Goal: Information Seeking & Learning: Learn about a topic

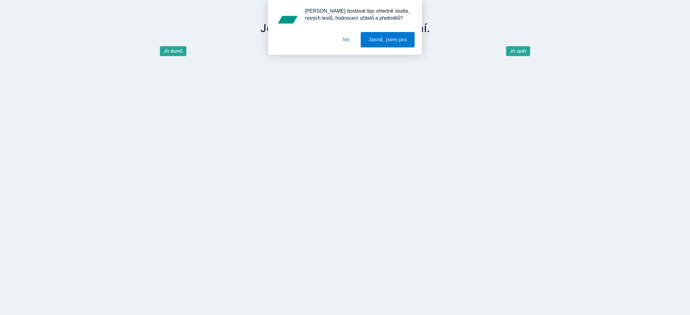
click at [177, 53] on div "[PERSON_NAME] dostávat tipy ohledně studia, nových testů, hodnocení učitelů a p…" at bounding box center [345, 27] width 690 height 55
click at [176, 53] on div "[PERSON_NAME] dostávat tipy ohledně studia, nových testů, hodnocení učitelů a p…" at bounding box center [345, 27] width 690 height 55
click at [177, 51] on div "[PERSON_NAME] dostávat tipy ohledně studia, nových testů, hodnocení učitelů a p…" at bounding box center [345, 27] width 690 height 55
drag, startPoint x: 346, startPoint y: 41, endPoint x: 224, endPoint y: 47, distance: 122.2
click at [346, 41] on button "Ne" at bounding box center [346, 39] width 22 height 15
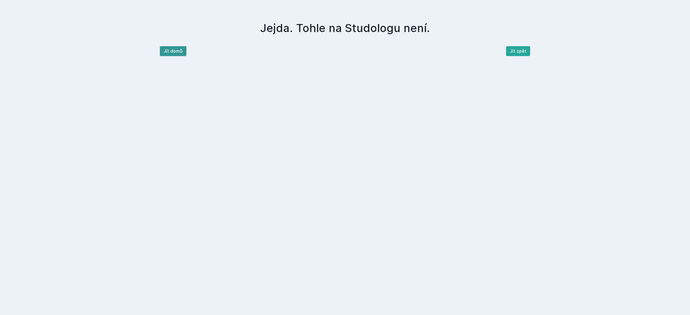
click at [175, 50] on button "Jít domů" at bounding box center [173, 51] width 27 height 10
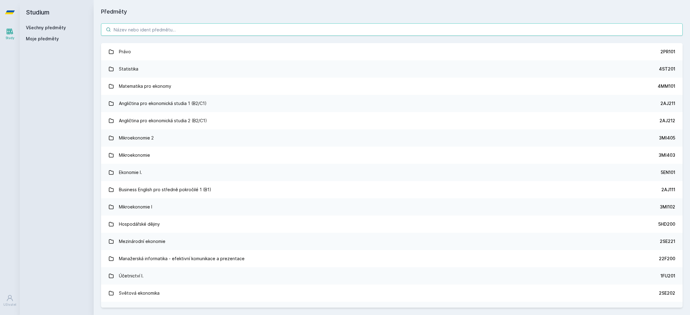
click at [171, 27] on input "search" at bounding box center [392, 29] width 582 height 12
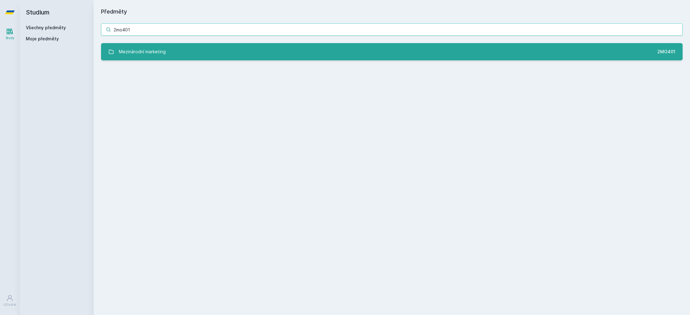
type input "2mo401"
click at [232, 56] on link "Mezinárodní marketing 2MO401" at bounding box center [392, 51] width 582 height 17
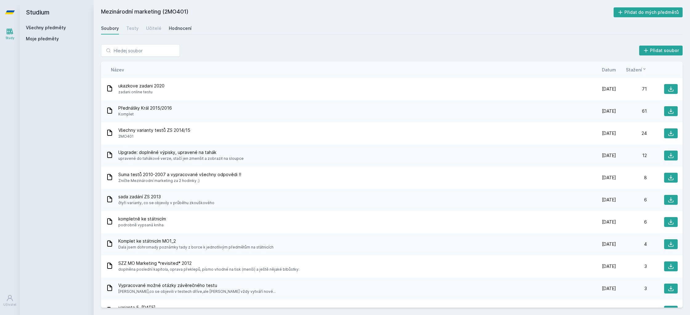
click at [178, 26] on div "Hodnocení" at bounding box center [180, 28] width 23 height 6
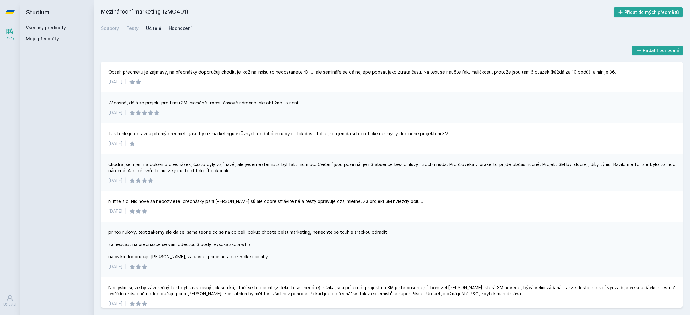
click at [153, 28] on div "Učitelé" at bounding box center [153, 28] width 15 height 6
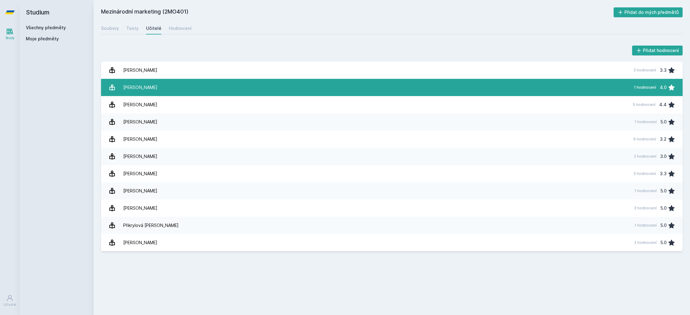
click at [219, 81] on link "[PERSON_NAME] 1 hodnocení 4.0" at bounding box center [392, 87] width 582 height 17
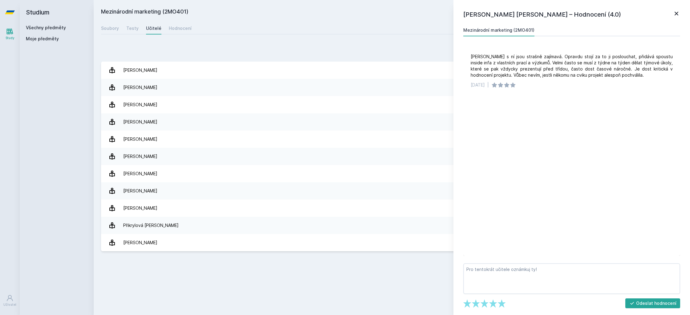
click at [677, 13] on icon at bounding box center [676, 13] width 7 height 7
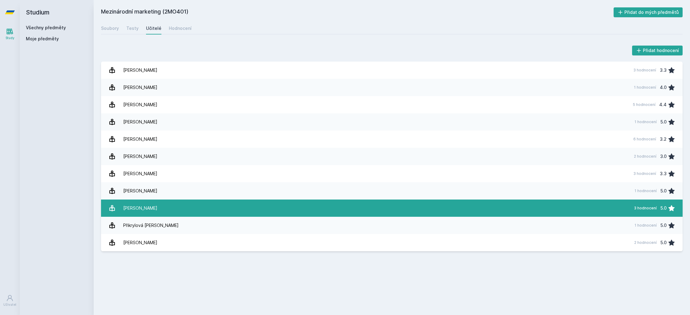
click at [274, 202] on link "[PERSON_NAME] 3 hodnocení 5.0" at bounding box center [392, 208] width 582 height 17
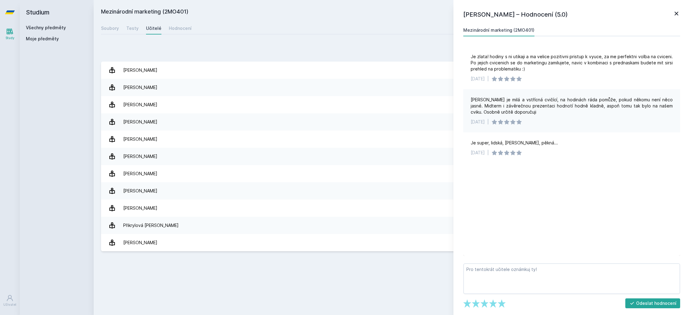
click at [678, 13] on icon at bounding box center [676, 13] width 7 height 7
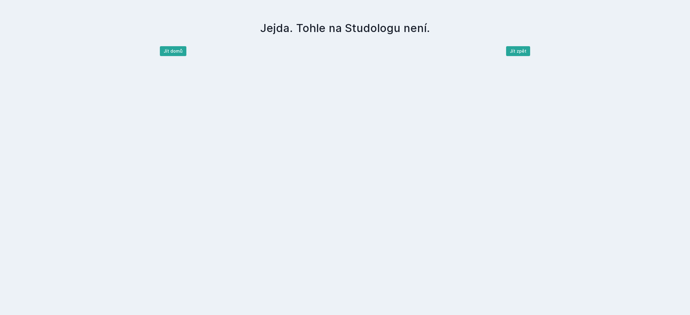
drag, startPoint x: 157, startPoint y: 63, endPoint x: 165, endPoint y: 56, distance: 9.8
click at [159, 56] on html "Jejda. Tohle na Studologu není. Jít domů Jít zpět" at bounding box center [345, 28] width 690 height 56
click at [165, 55] on button "Jít domů" at bounding box center [173, 51] width 27 height 10
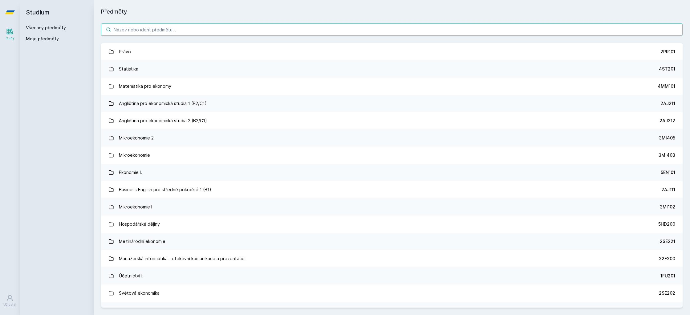
click at [146, 32] on input "search" at bounding box center [392, 29] width 582 height 12
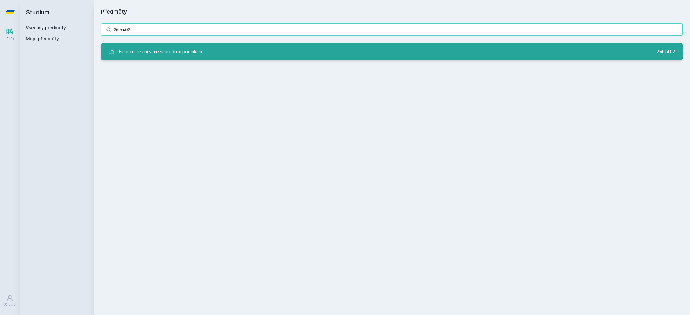
type input "2mo402"
click at [253, 55] on link "Finanční řízení v mezinárodním podnikání 2MO402" at bounding box center [392, 51] width 582 height 17
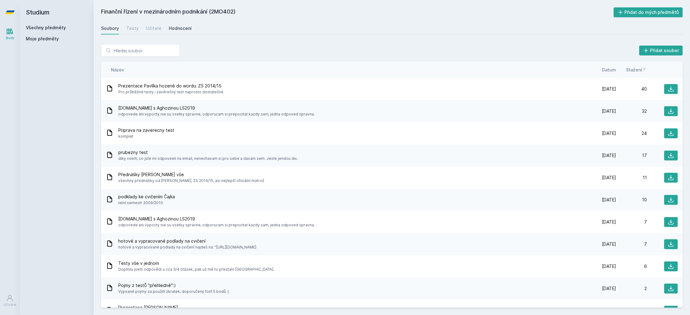
click at [180, 28] on div "Hodnocení" at bounding box center [180, 28] width 23 height 6
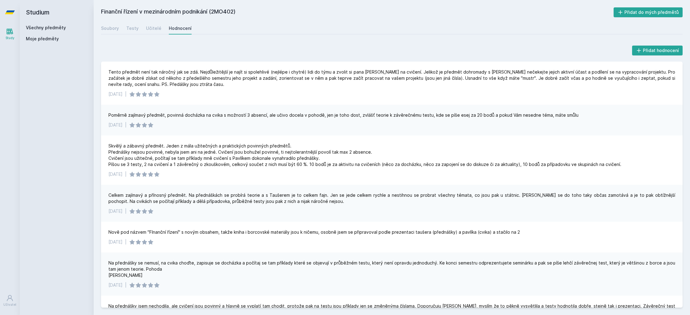
click at [144, 28] on div "Soubory Testy Učitelé Hodnocení" at bounding box center [392, 28] width 582 height 12
click at [148, 28] on div "Učitelé" at bounding box center [153, 28] width 15 height 6
